Goal: Contribute content

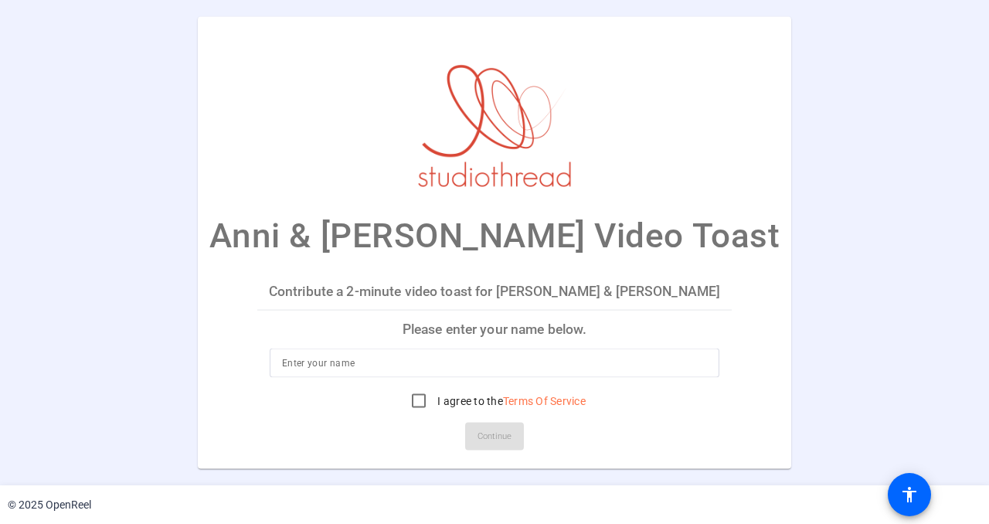
click at [428, 360] on input at bounding box center [494, 362] width 425 height 19
click at [342, 362] on input "Ed, [PERSON_NAME], [PERSON_NAME] & [PERSON_NAME]" at bounding box center [494, 362] width 425 height 19
type input "Ed, [PERSON_NAME], [PERSON_NAME], & [PERSON_NAME]"
click at [421, 396] on input "I agree to the Terms Of Service" at bounding box center [418, 400] width 31 height 31
checkbox input "true"
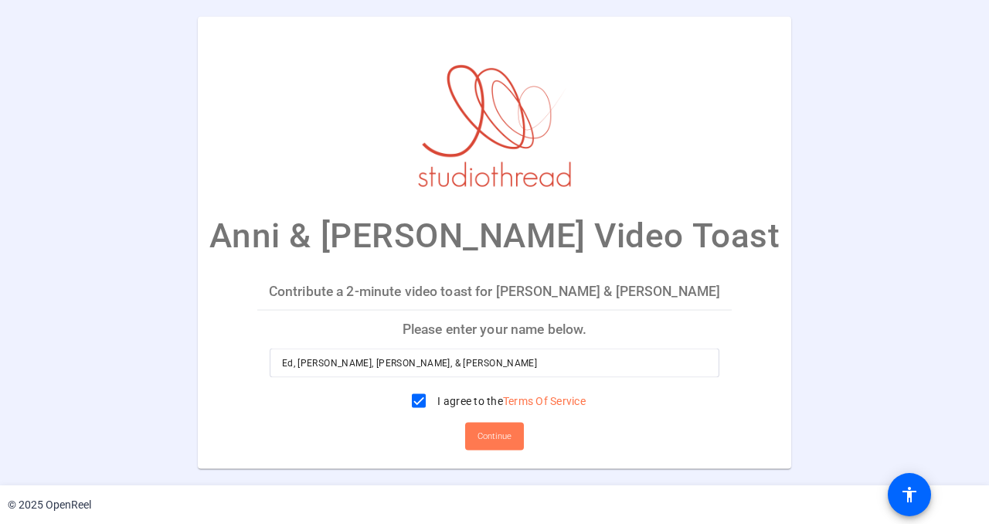
click at [498, 439] on span "Continue" at bounding box center [495, 435] width 34 height 23
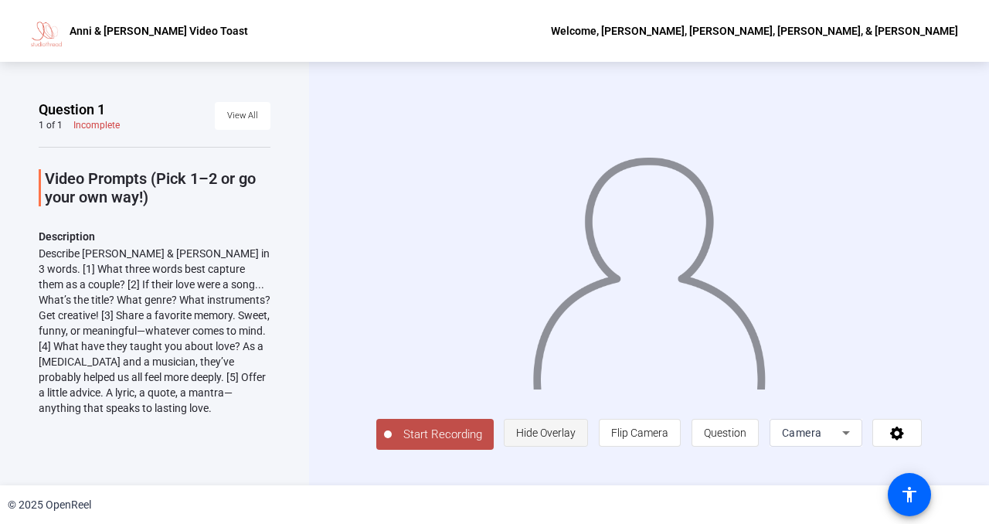
click at [557, 428] on span "Hide Overlay" at bounding box center [546, 433] width 60 height 12
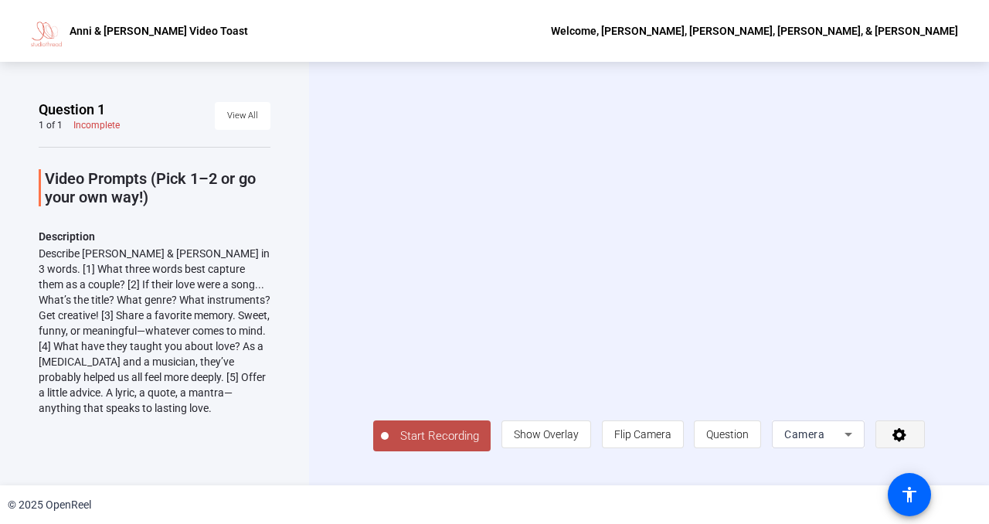
click at [912, 434] on span at bounding box center [900, 434] width 48 height 37
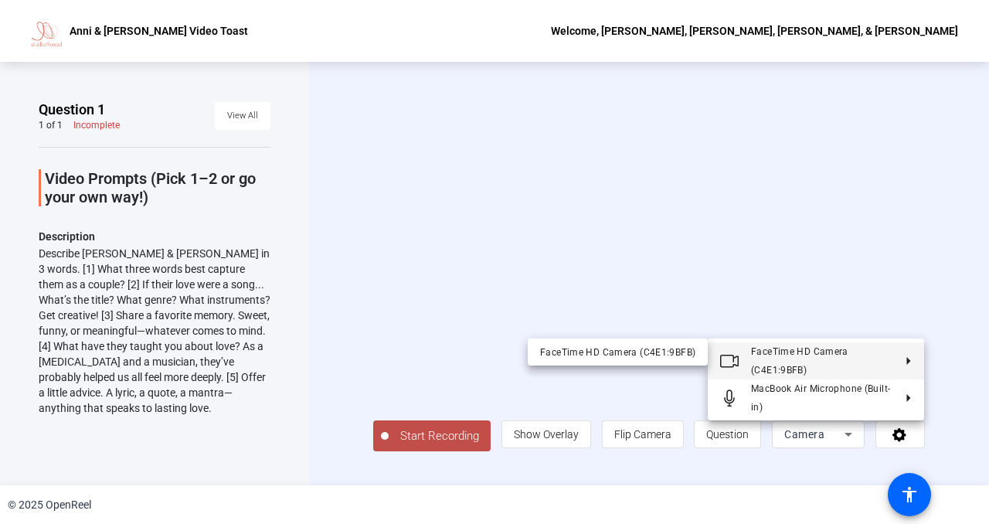
click at [920, 227] on div at bounding box center [494, 262] width 989 height 524
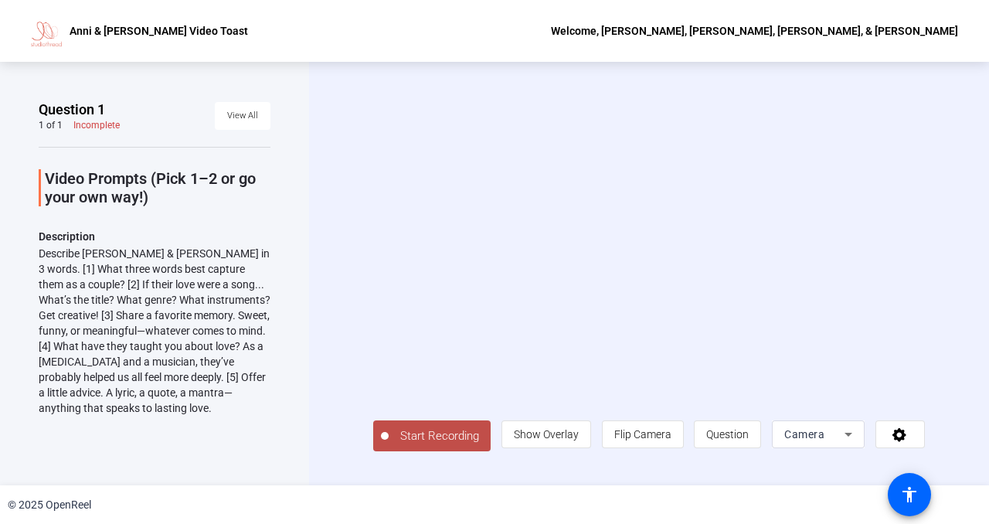
click at [437, 430] on span "Start Recording" at bounding box center [440, 436] width 102 height 18
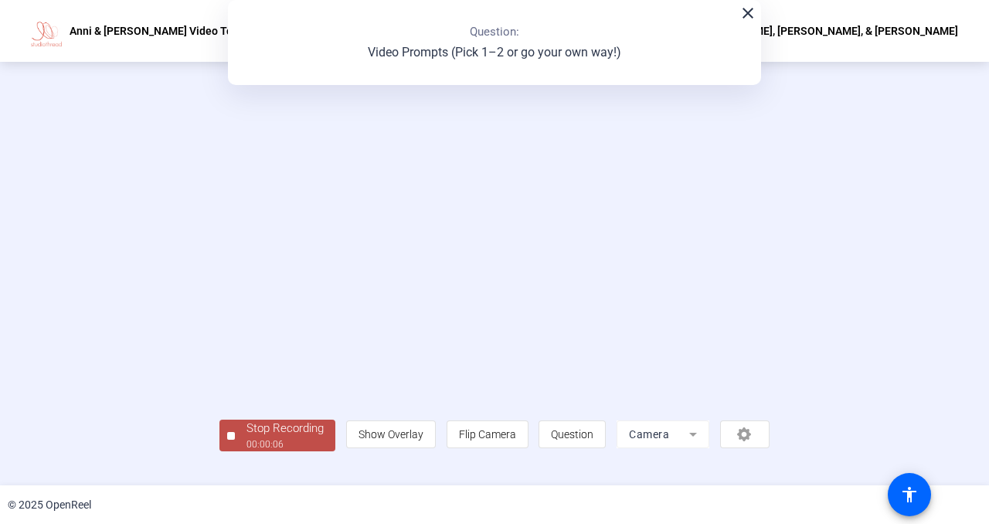
click at [245, 434] on span "Stop Recording 00:00:06" at bounding box center [285, 436] width 100 height 32
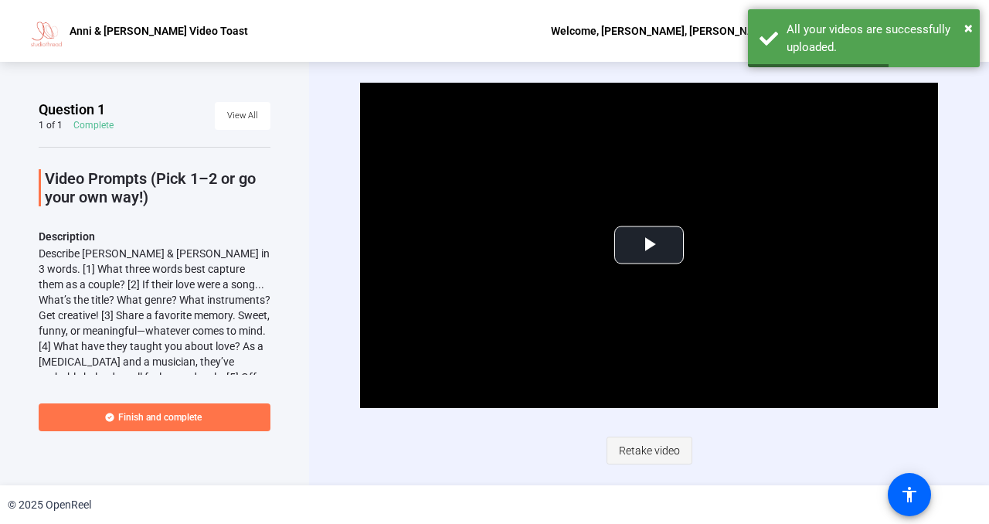
click at [635, 453] on span "Retake video" at bounding box center [649, 450] width 61 height 29
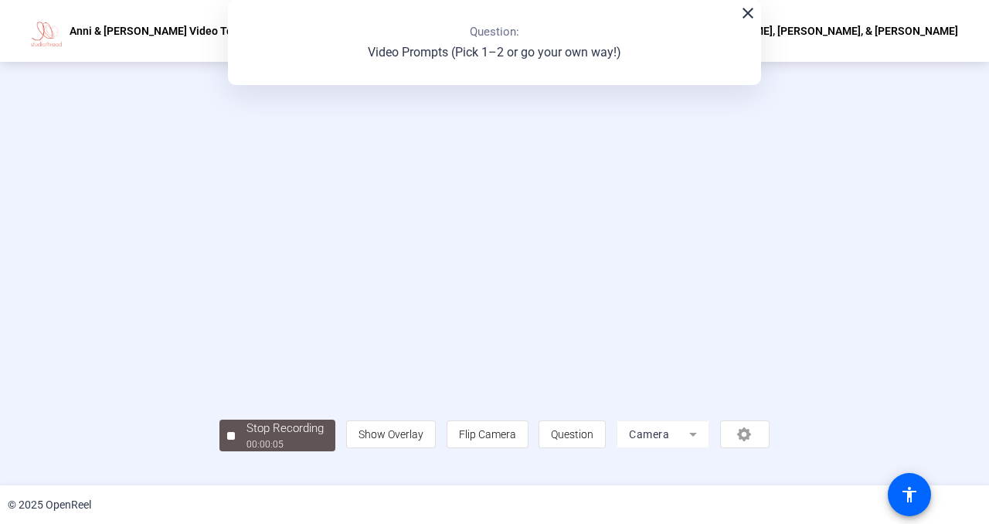
scroll to position [51, 0]
click at [247, 437] on div "Stop Recording" at bounding box center [285, 429] width 77 height 18
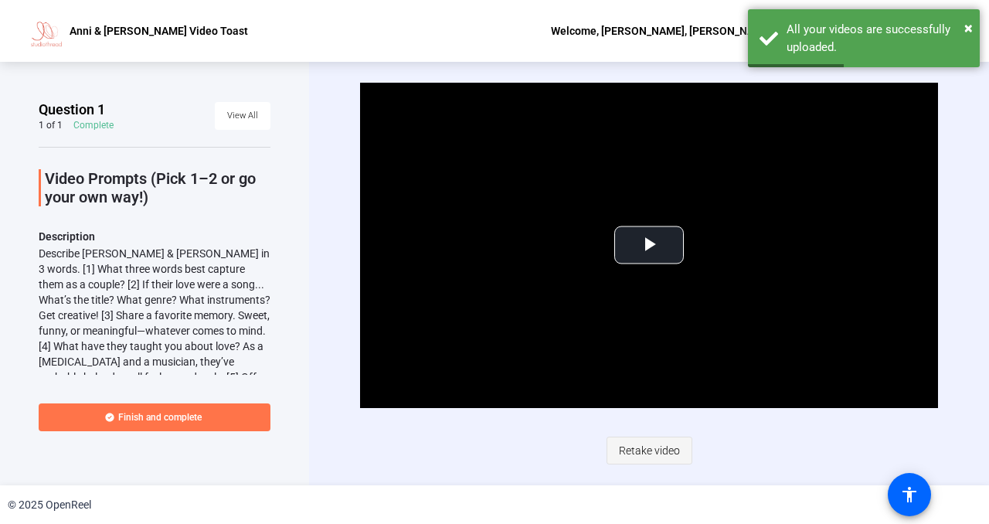
click at [629, 447] on span "Retake video" at bounding box center [649, 450] width 61 height 29
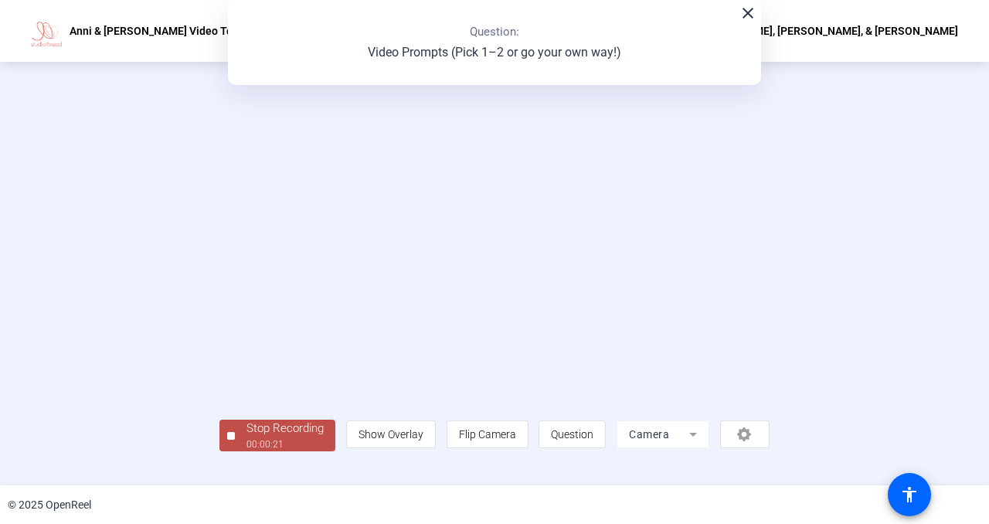
scroll to position [61, 0]
click at [247, 437] on div "Stop Recording" at bounding box center [285, 429] width 77 height 18
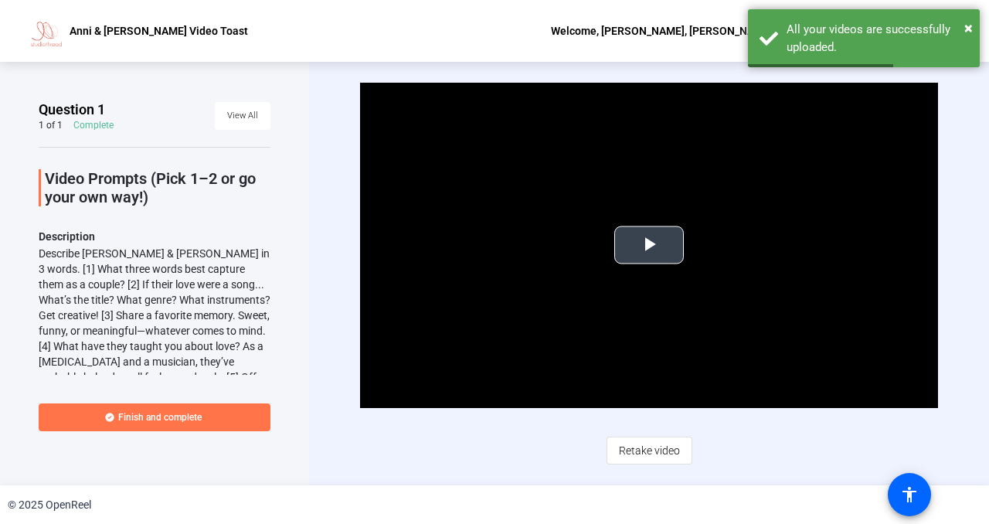
click at [649, 245] on span "Video Player" at bounding box center [649, 245] width 0 height 0
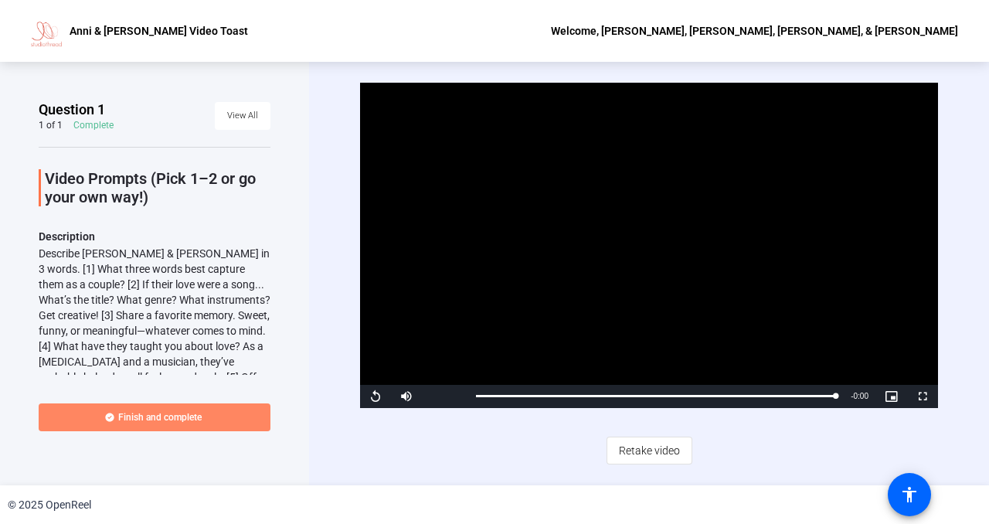
click at [142, 413] on span "Finish and complete" at bounding box center [159, 417] width 83 height 12
